Goal: Manage account settings

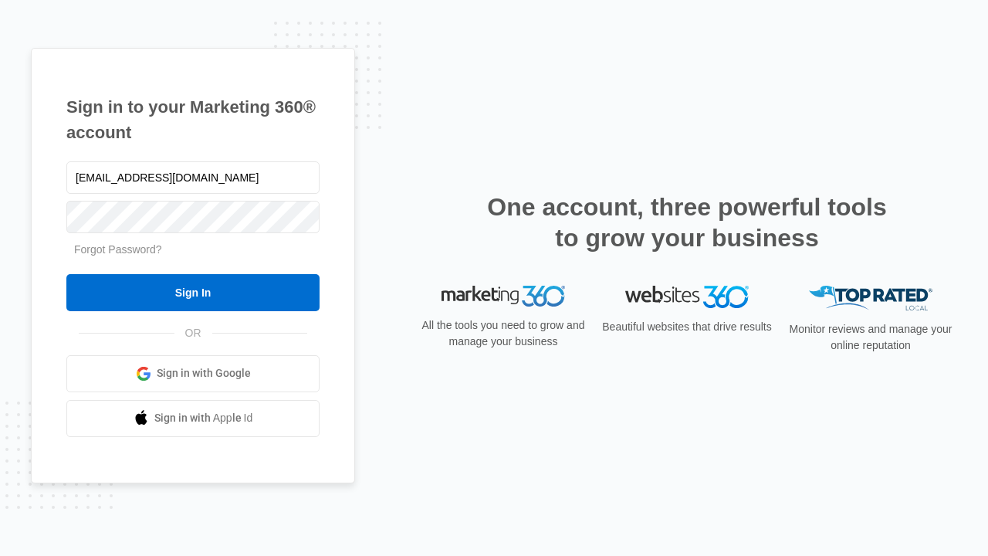
type input "[EMAIL_ADDRESS][DOMAIN_NAME]"
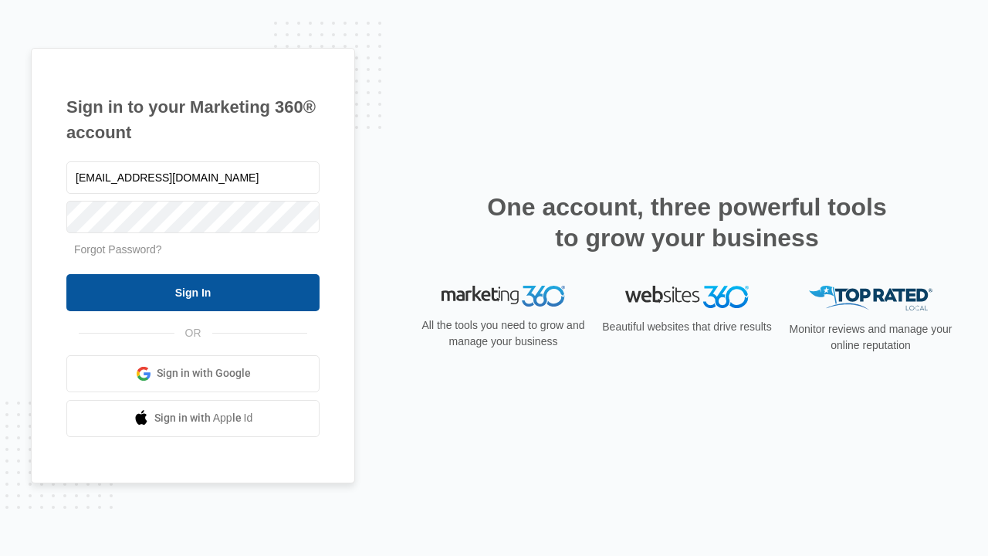
click at [193, 292] on input "Sign In" at bounding box center [192, 292] width 253 height 37
